Goal: Task Accomplishment & Management: Use online tool/utility

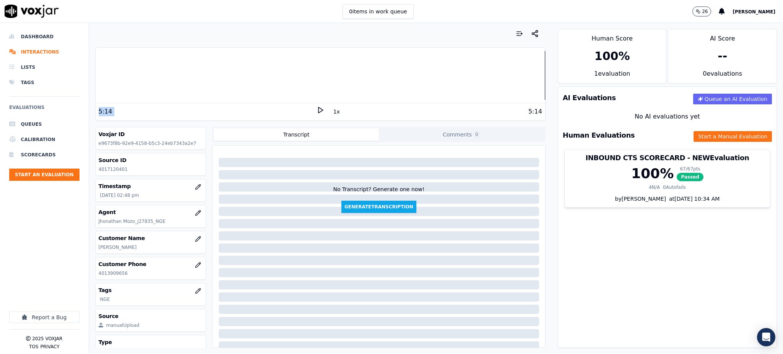
click at [317, 109] on icon at bounding box center [321, 110] width 8 height 8
click at [707, 139] on button "Start a Manual Evaluation" at bounding box center [732, 136] width 78 height 11
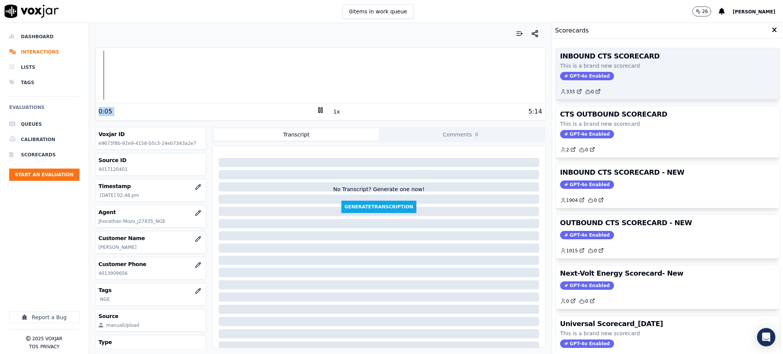
click at [571, 73] on span "GPT-4o Enabled" at bounding box center [587, 76] width 54 height 8
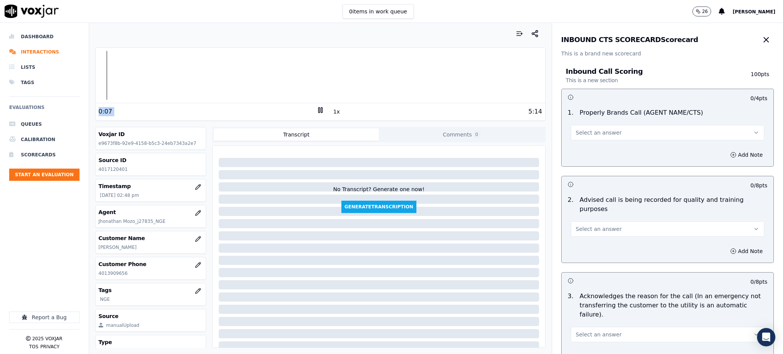
click at [597, 125] on button "Select an answer" at bounding box center [667, 132] width 193 height 15
drag, startPoint x: 584, startPoint y: 147, endPoint x: 577, endPoint y: 216, distance: 69.5
click at [584, 148] on div "Yes" at bounding box center [650, 150] width 177 height 12
click at [578, 225] on span "Select an answer" at bounding box center [599, 229] width 46 height 8
click at [579, 237] on div "Yes" at bounding box center [650, 237] width 177 height 12
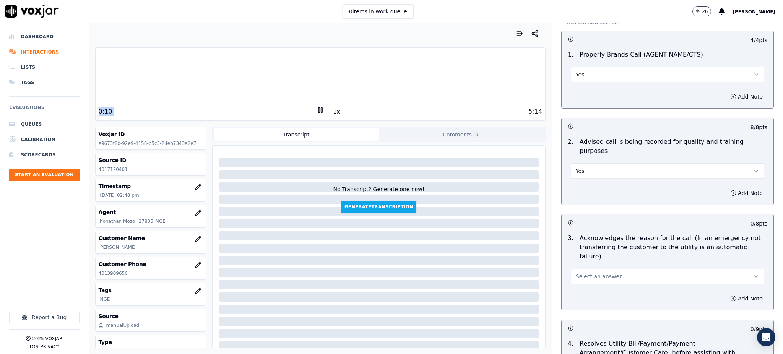
scroll to position [204, 0]
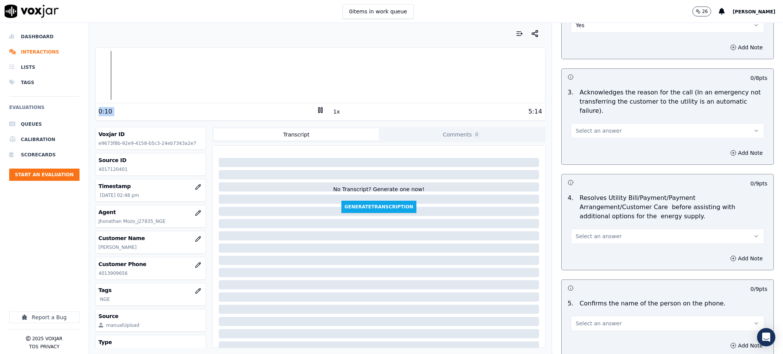
click at [576, 127] on span "Select an answer" at bounding box center [599, 131] width 46 height 8
click at [576, 131] on div "Yes" at bounding box center [650, 129] width 177 height 12
drag, startPoint x: 570, startPoint y: 218, endPoint x: 570, endPoint y: 224, distance: 6.1
click at [576, 232] on span "Select an answer" at bounding box center [599, 236] width 46 height 8
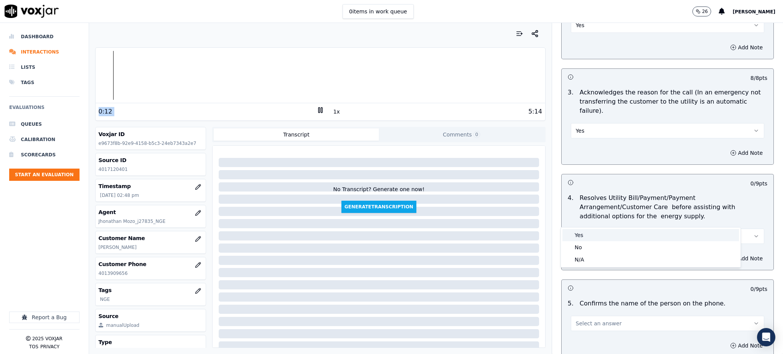
click at [572, 237] on div "Yes" at bounding box center [650, 235] width 177 height 12
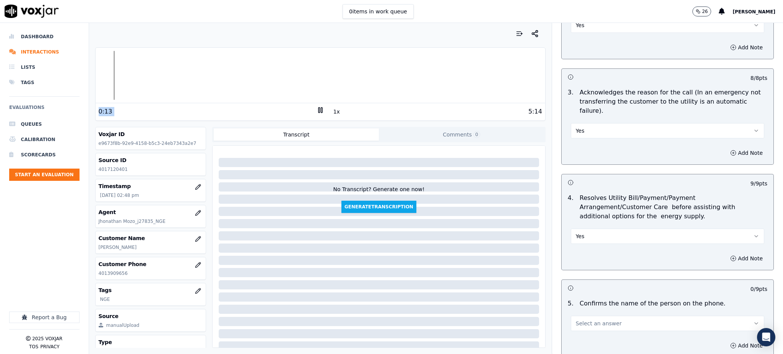
click at [576, 320] on span "Select an answer" at bounding box center [599, 324] width 46 height 8
click at [582, 265] on div "Yes" at bounding box center [650, 263] width 177 height 12
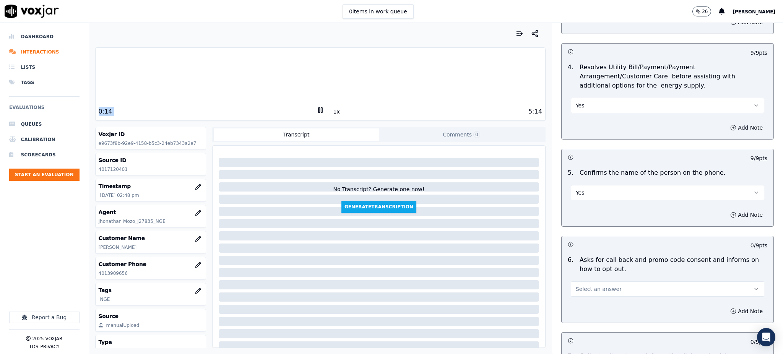
scroll to position [357, 0]
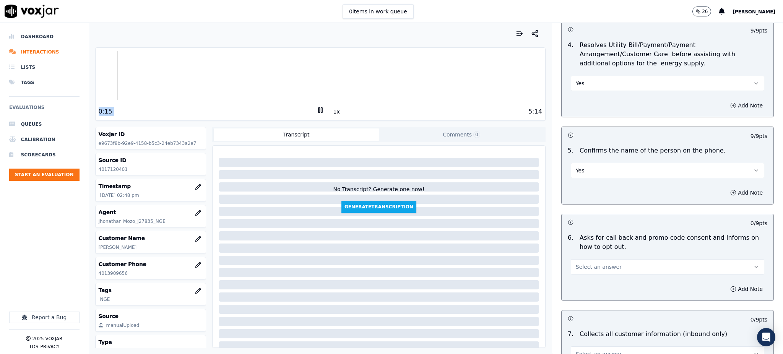
click at [578, 263] on span "Select an answer" at bounding box center [599, 267] width 46 height 8
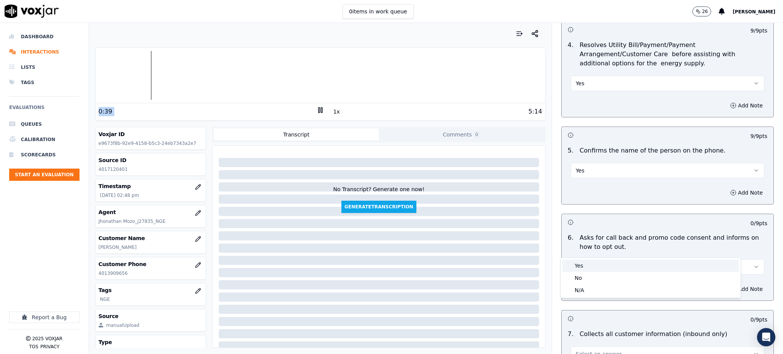
drag, startPoint x: 600, startPoint y: 269, endPoint x: 576, endPoint y: 271, distance: 23.3
click at [600, 269] on div "Yes" at bounding box center [650, 266] width 177 height 12
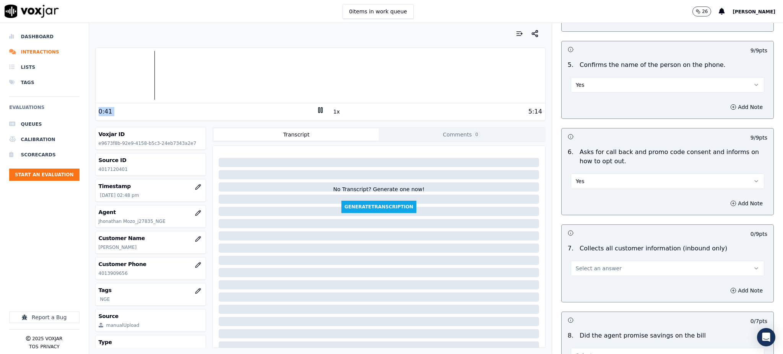
scroll to position [459, 0]
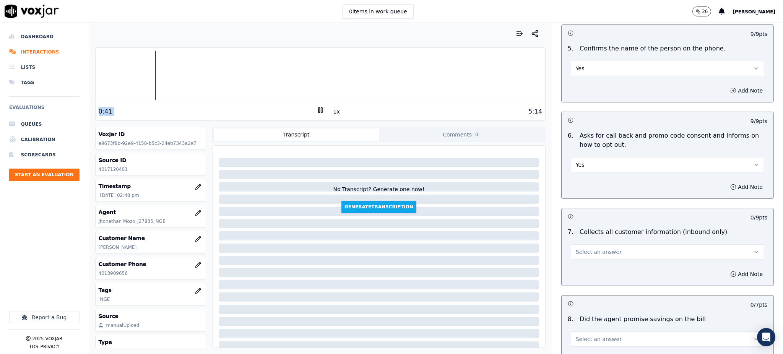
click at [576, 248] on span "Select an answer" at bounding box center [599, 252] width 46 height 8
click at [583, 250] on div "Yes" at bounding box center [650, 251] width 177 height 12
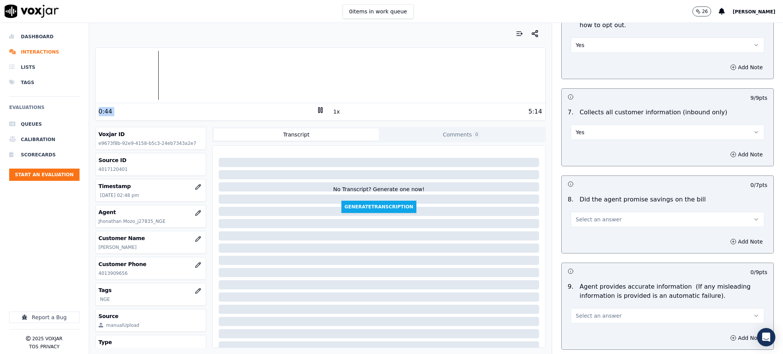
scroll to position [612, 0]
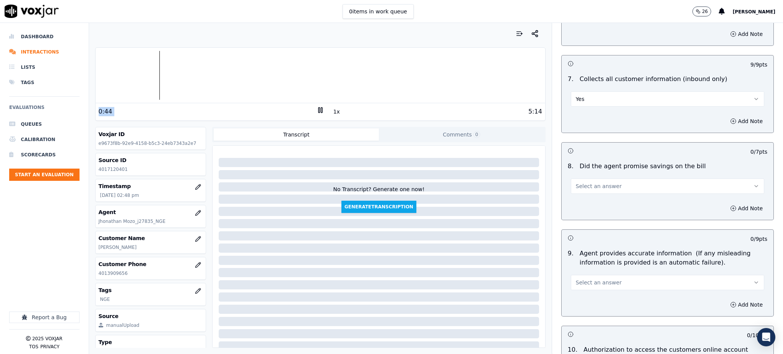
click at [576, 182] on span "Select an answer" at bounding box center [599, 186] width 46 height 8
click at [578, 186] on div "Yes" at bounding box center [650, 185] width 177 height 12
click at [578, 279] on span "Select an answer" at bounding box center [599, 283] width 46 height 8
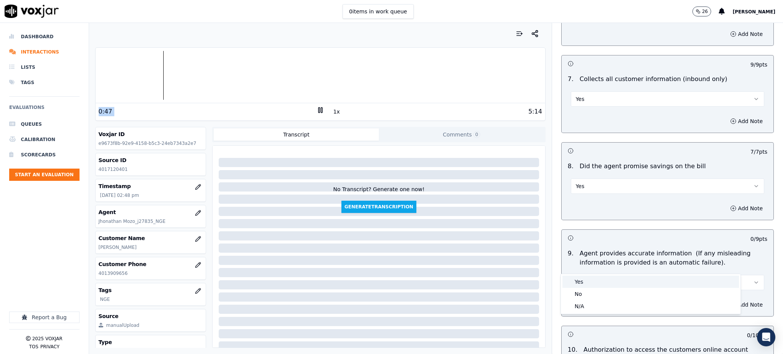
click at [580, 280] on div "Yes" at bounding box center [650, 282] width 177 height 12
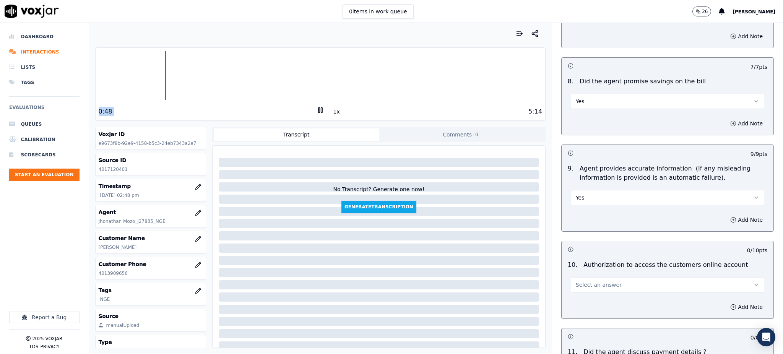
scroll to position [713, 0]
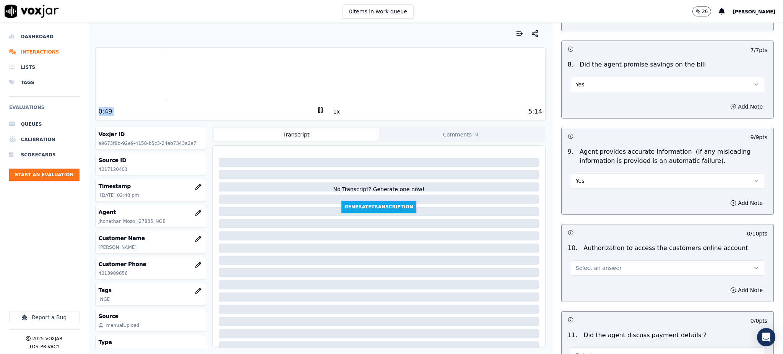
click at [585, 264] on span "Select an answer" at bounding box center [599, 268] width 46 height 8
click at [588, 269] on div "Yes" at bounding box center [650, 267] width 177 height 12
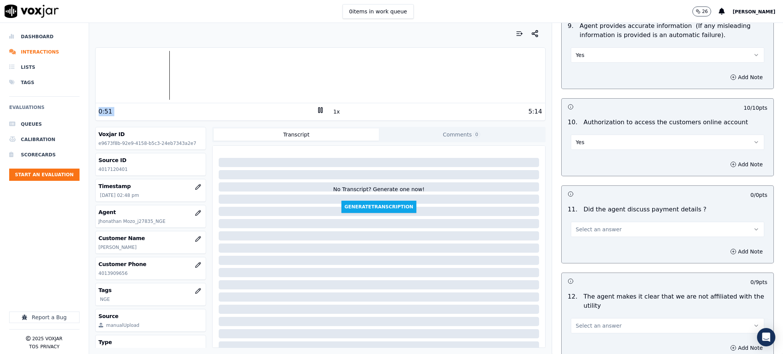
scroll to position [866, 0]
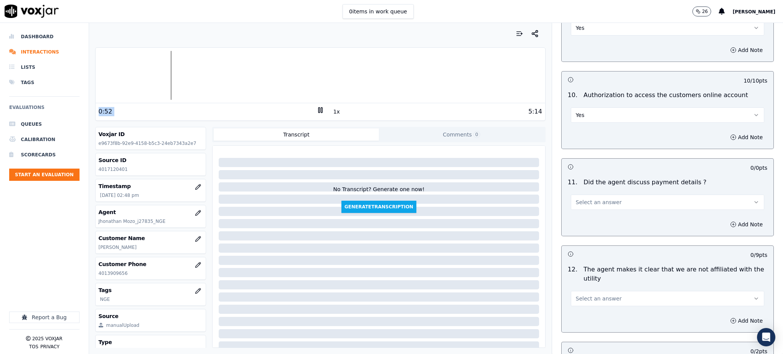
click at [581, 198] on span "Select an answer" at bounding box center [599, 202] width 46 height 8
click at [583, 199] on div "Yes" at bounding box center [650, 201] width 177 height 12
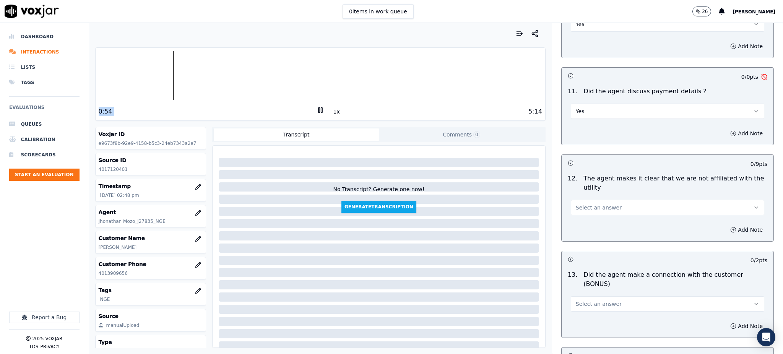
scroll to position [968, 0]
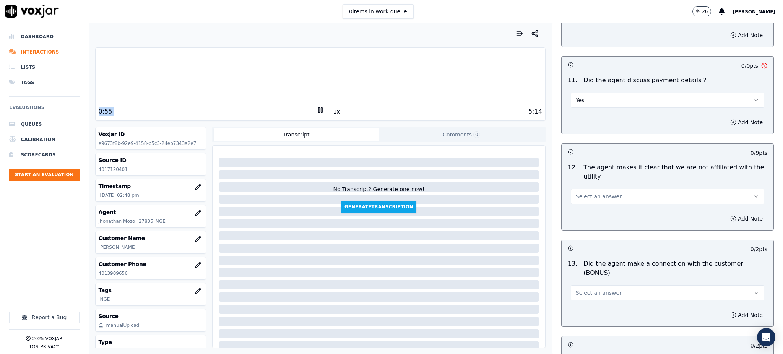
click at [579, 193] on span "Select an answer" at bounding box center [599, 197] width 46 height 8
click at [581, 193] on div "Yes" at bounding box center [650, 196] width 177 height 12
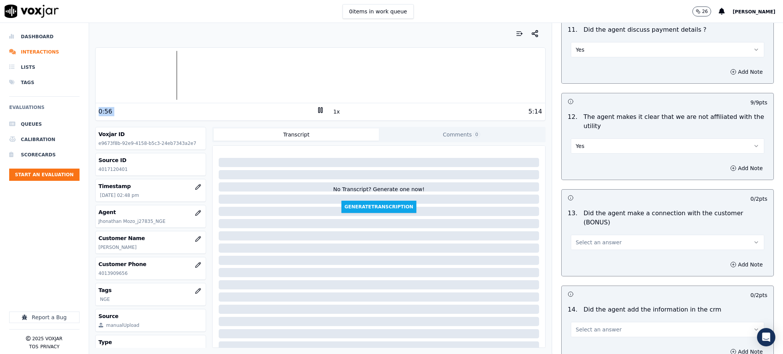
scroll to position [1019, 0]
click at [577, 238] on span "Select an answer" at bounding box center [599, 242] width 46 height 8
click at [579, 233] on div "Yes" at bounding box center [650, 232] width 177 height 12
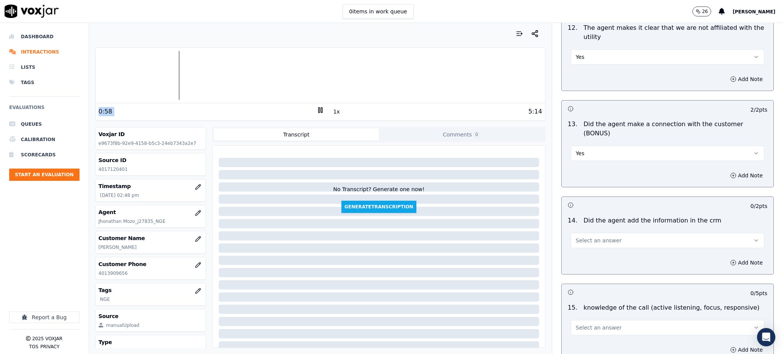
scroll to position [1121, 0]
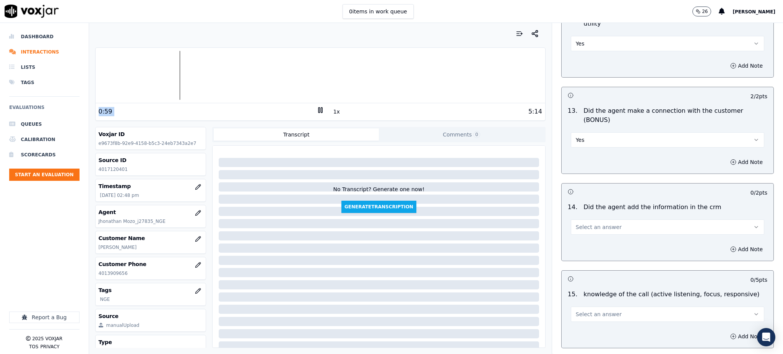
click at [573, 219] on button "Select an answer" at bounding box center [667, 226] width 193 height 15
click at [579, 215] on div "Yes" at bounding box center [650, 217] width 177 height 12
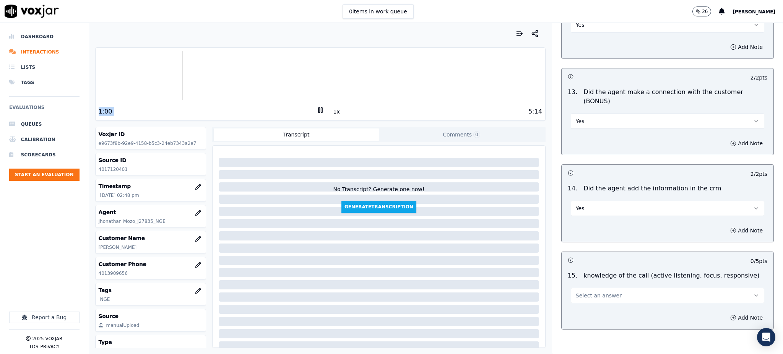
scroll to position [1157, 0]
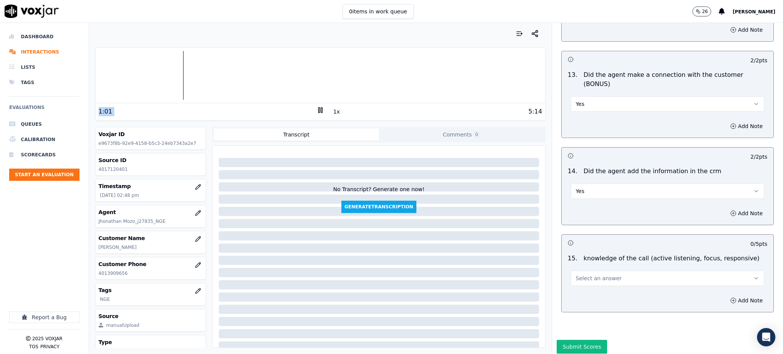
click at [583, 274] on span "Select an answer" at bounding box center [599, 278] width 46 height 8
click at [583, 271] on div "Yes" at bounding box center [650, 269] width 177 height 12
click at [571, 340] on button "Submit Scores" at bounding box center [582, 347] width 51 height 14
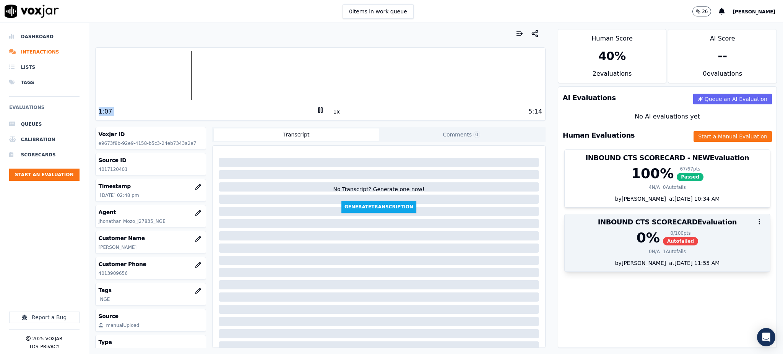
click at [663, 238] on span "Autofailed" at bounding box center [680, 241] width 35 height 8
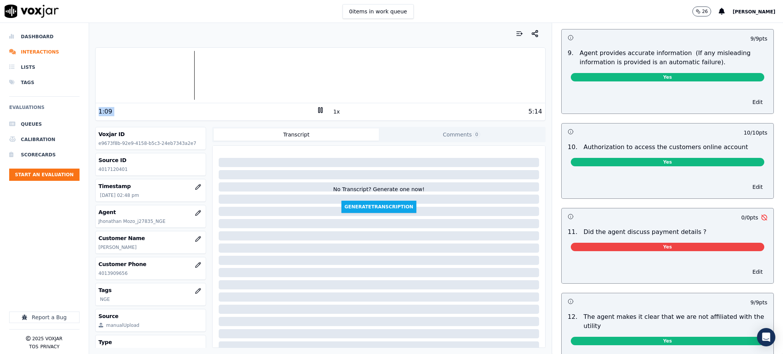
scroll to position [815, 0]
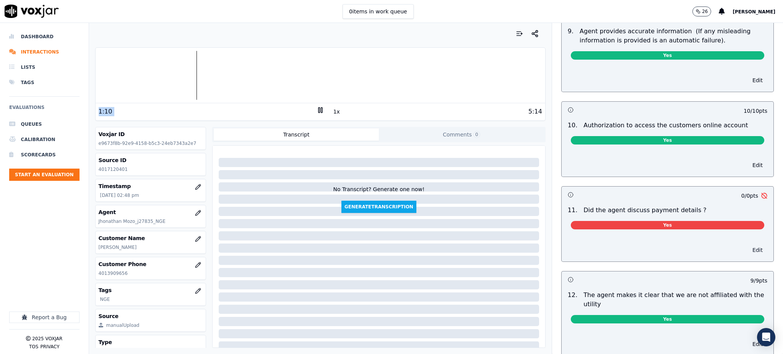
click at [748, 245] on button "Edit" at bounding box center [757, 250] width 19 height 11
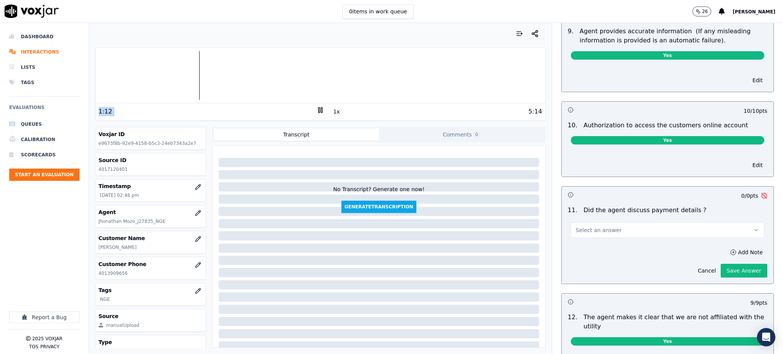
click at [615, 222] on button "Select an answer" at bounding box center [667, 229] width 193 height 15
click at [590, 253] on div "N/A" at bounding box center [650, 254] width 177 height 12
click at [721, 264] on button "Save Answer" at bounding box center [744, 271] width 47 height 14
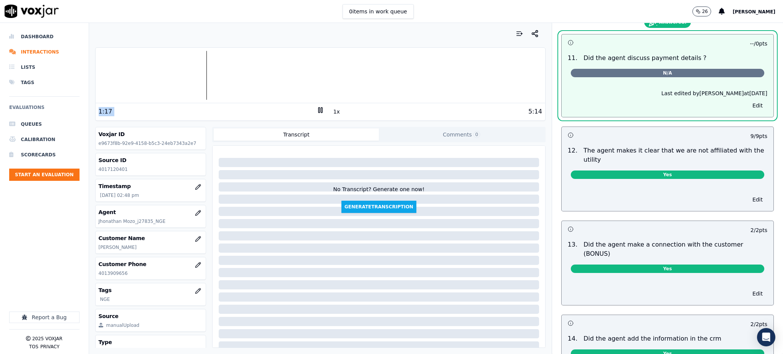
scroll to position [0, 0]
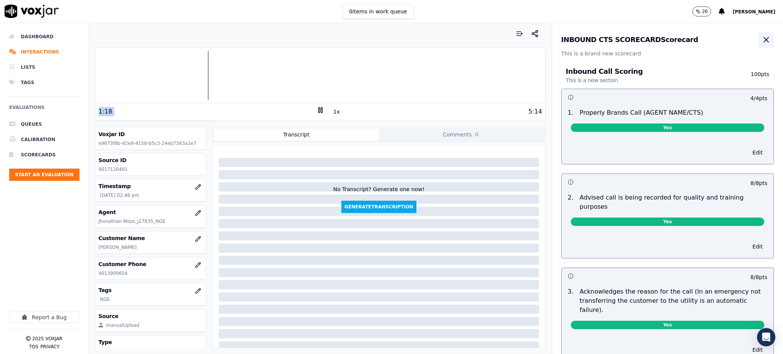
click at [758, 34] on button "button" at bounding box center [765, 39] width 15 height 15
